Goal: Check status

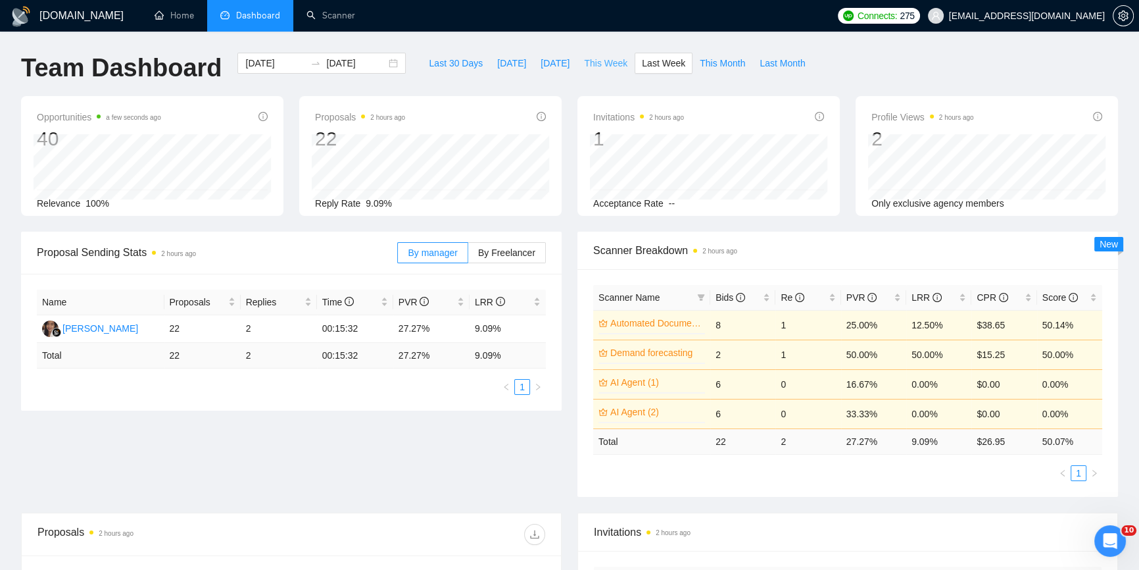
click at [597, 60] on span "This Week" at bounding box center [605, 63] width 43 height 14
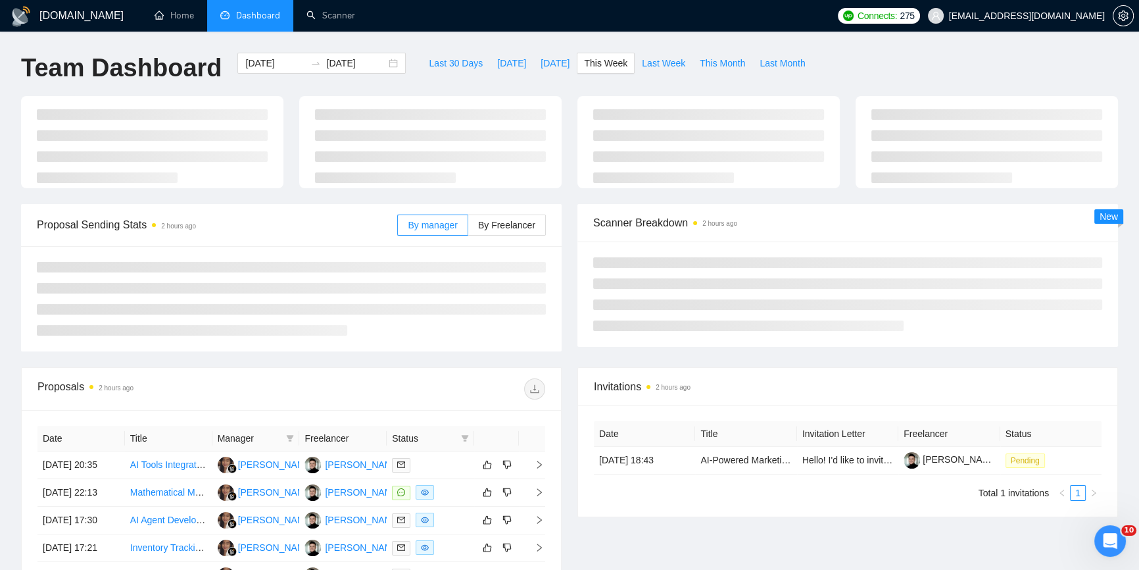
type input "2025-09-08"
type input "2025-09-14"
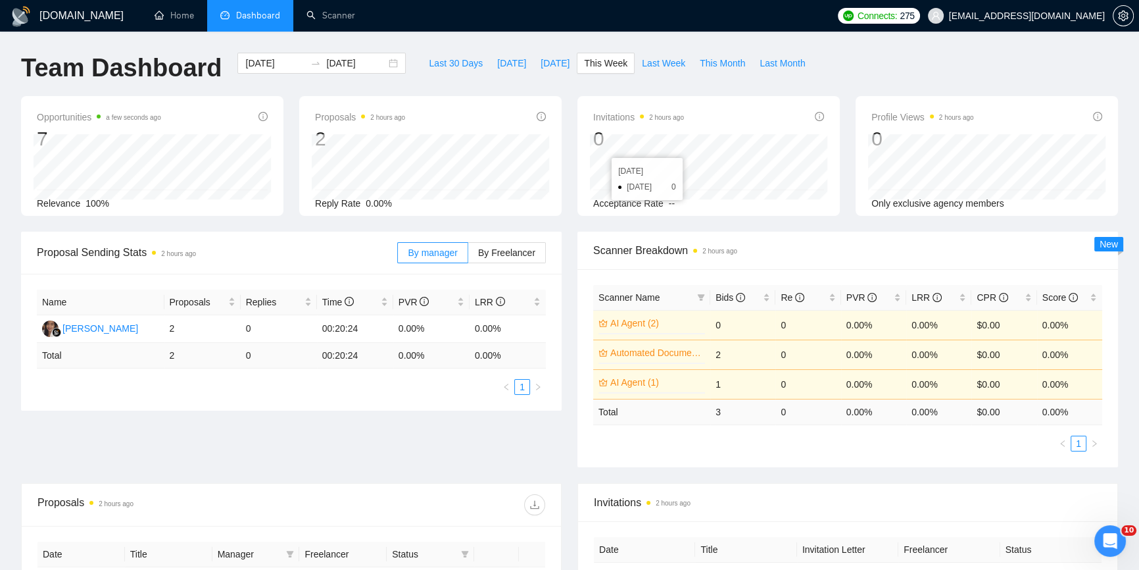
click at [486, 133] on div "Proposals 2 hours ago 2 2025-09-13 Replied 0 Reply Rate 0.00%" at bounding box center [430, 159] width 231 height 101
